Goal: Check status: Check status

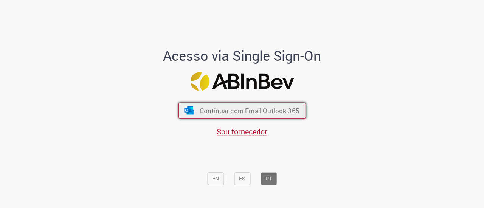
click at [240, 106] on button "Continuar com Email Outlook 365" at bounding box center [241, 111] width 127 height 16
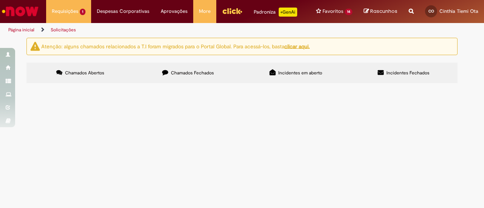
click at [188, 66] on label "Chamados Fechados" at bounding box center [188, 73] width 108 height 20
click at [84, 71] on span "Chamados Abertos" at bounding box center [84, 73] width 39 height 6
